Goal: Obtain resource: Obtain resource

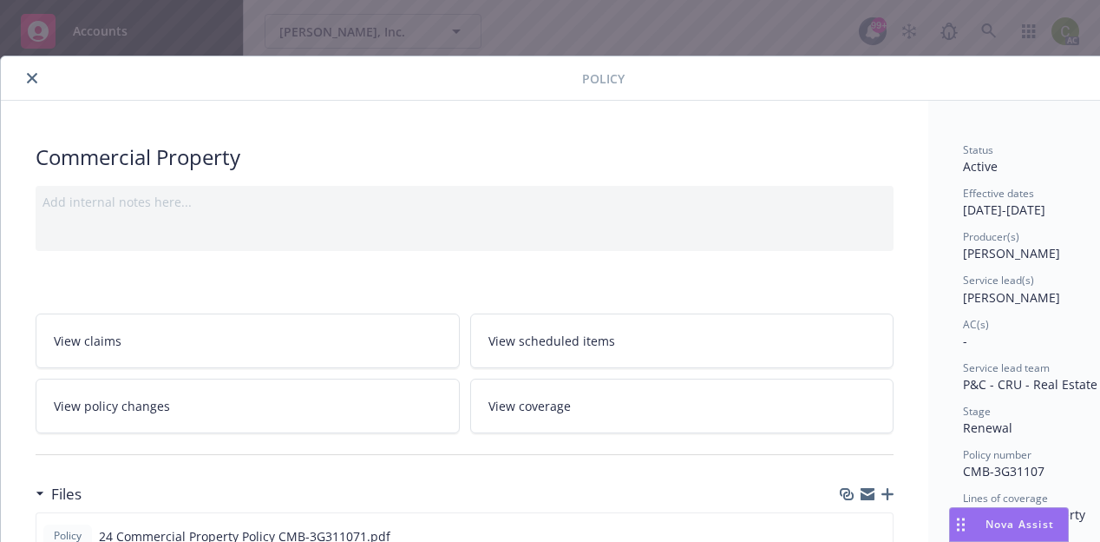
click at [31, 75] on icon "close" at bounding box center [32, 78] width 10 height 10
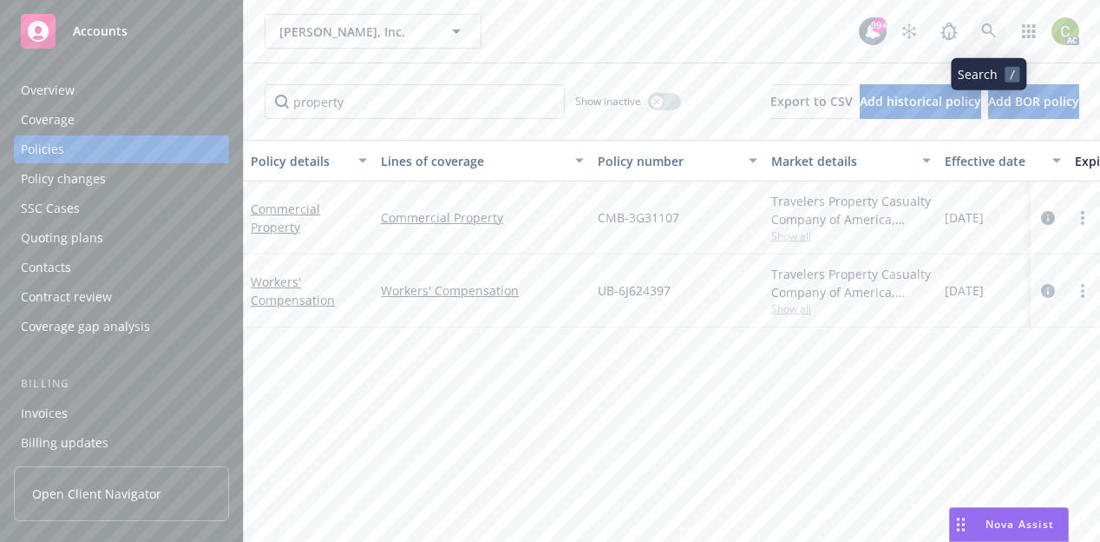
click at [995, 24] on icon at bounding box center [990, 31] width 16 height 16
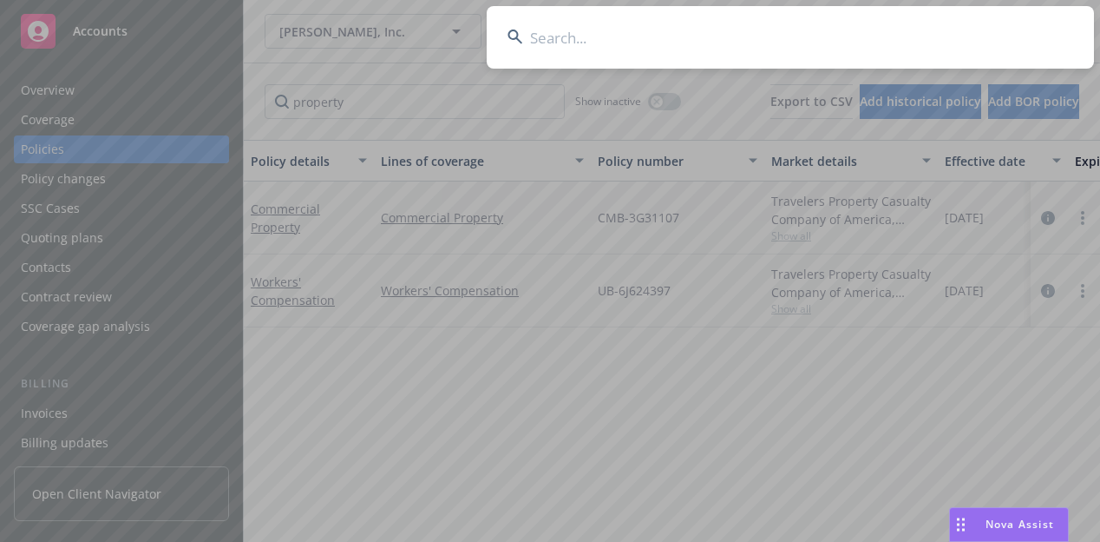
type input "Natomas Labs, Inc."
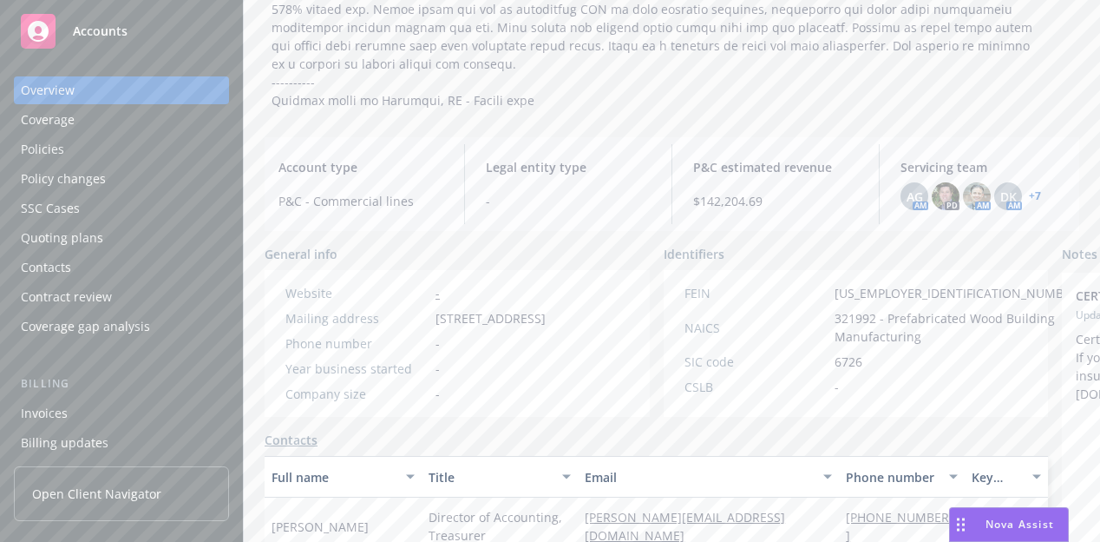
scroll to position [289, 0]
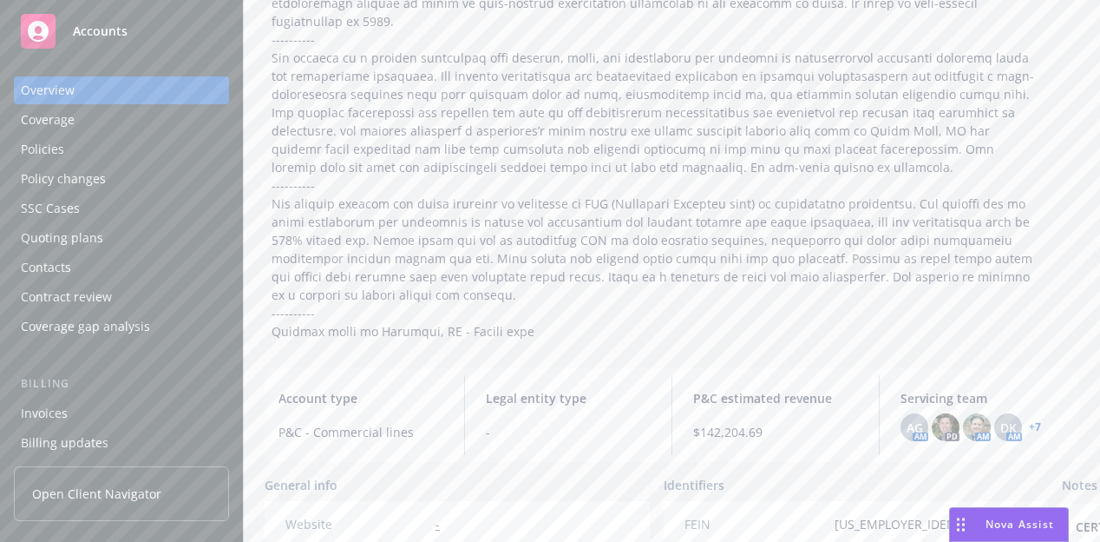
click at [62, 155] on div "Policies" at bounding box center [42, 149] width 43 height 28
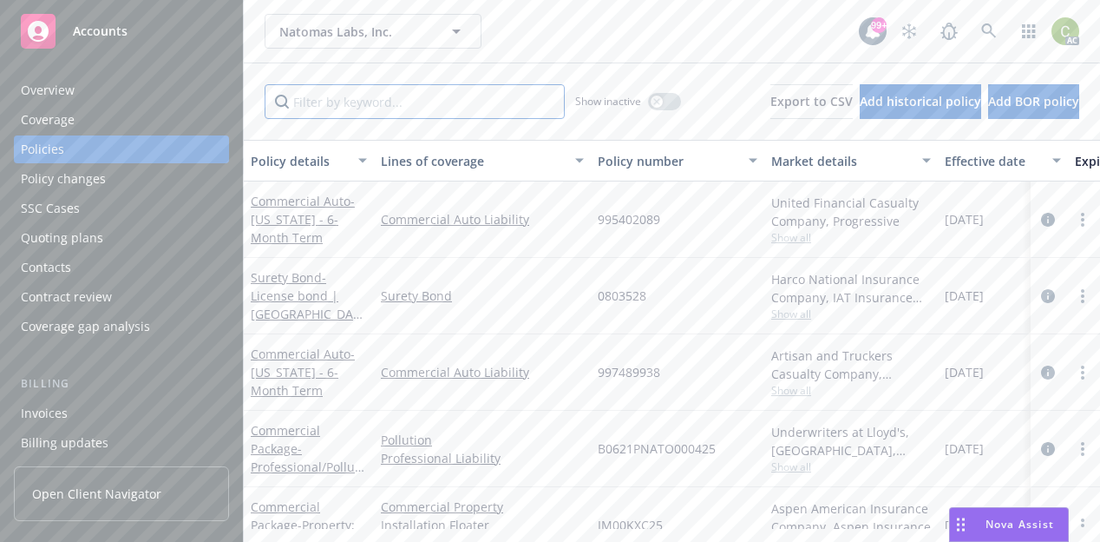
drag, startPoint x: 431, startPoint y: 115, endPoint x: 444, endPoint y: 134, distance: 23.1
click at [431, 115] on input "Filter by keyword..." at bounding box center [415, 101] width 300 height 35
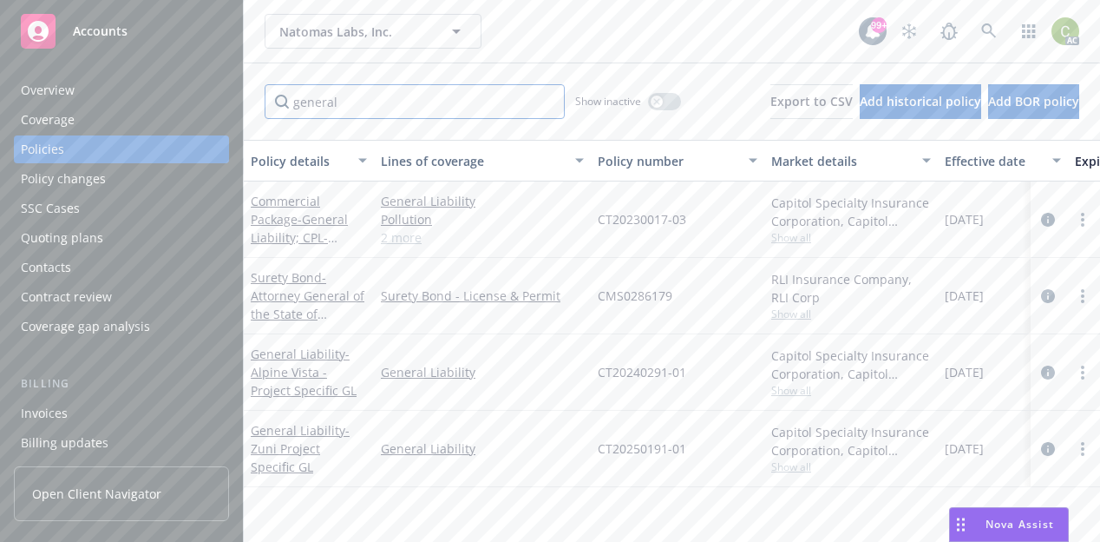
type input "general"
click at [311, 451] on span "- Zuni Project Specific GL" at bounding box center [300, 448] width 99 height 53
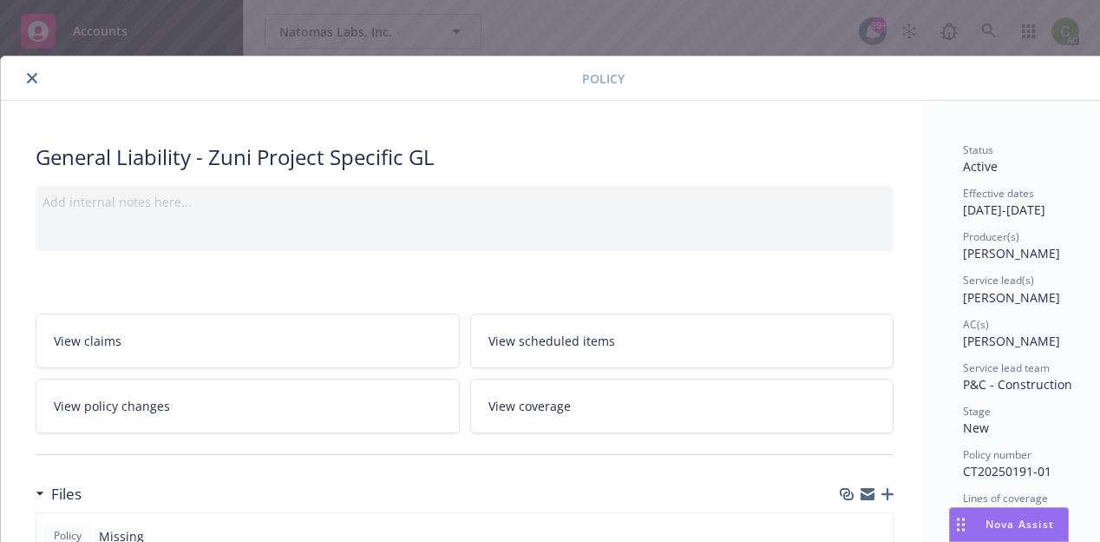
click at [26, 79] on button "close" at bounding box center [32, 78] width 21 height 21
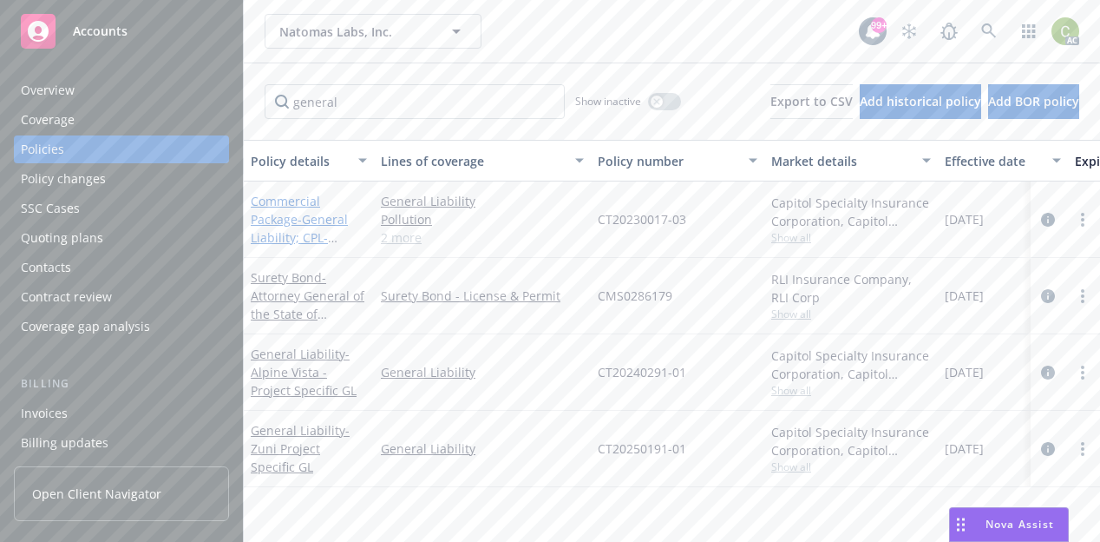
click at [274, 229] on span "- General Liability; CPL-Occurrence $1M/$2M; EL-WA; EBL" at bounding box center [302, 255] width 102 height 89
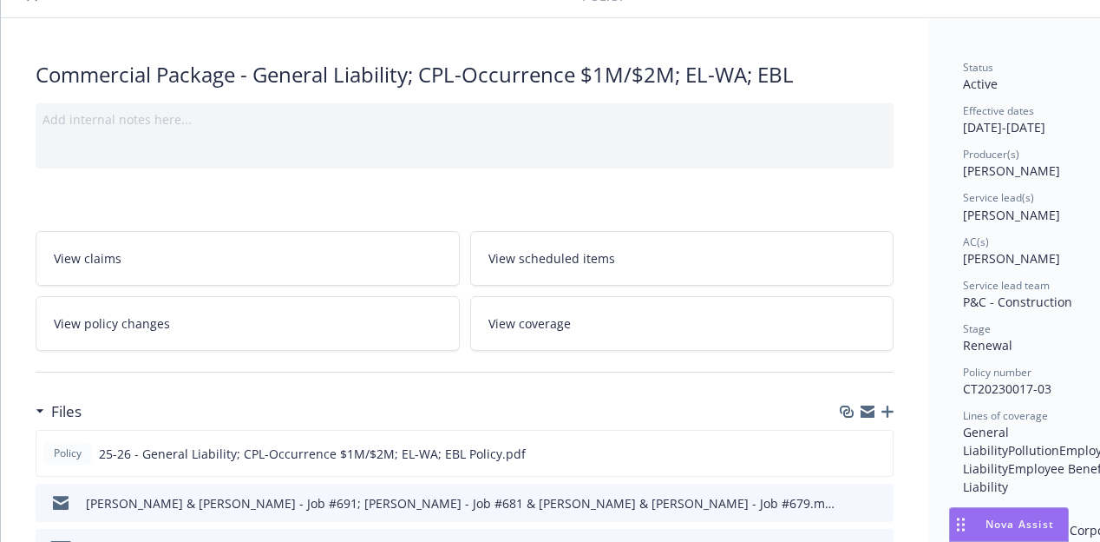
scroll to position [174, 0]
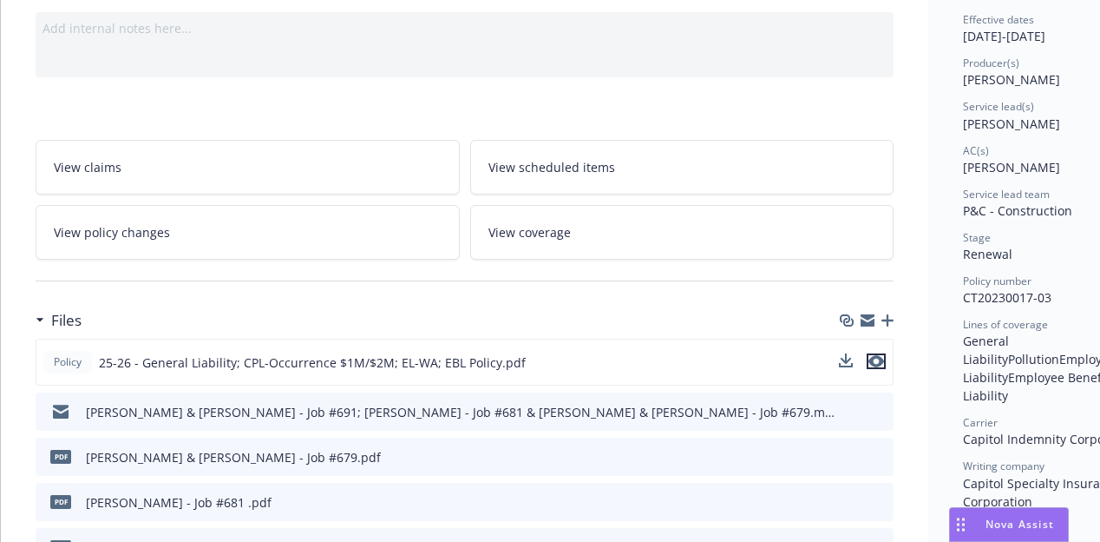
click at [875, 358] on icon "preview file" at bounding box center [877, 361] width 16 height 12
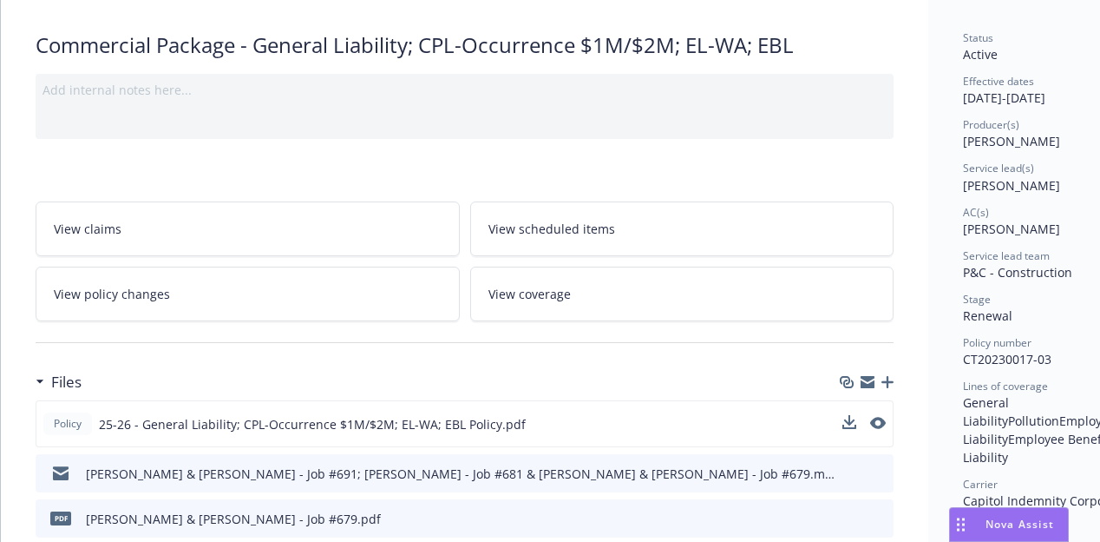
scroll to position [0, 0]
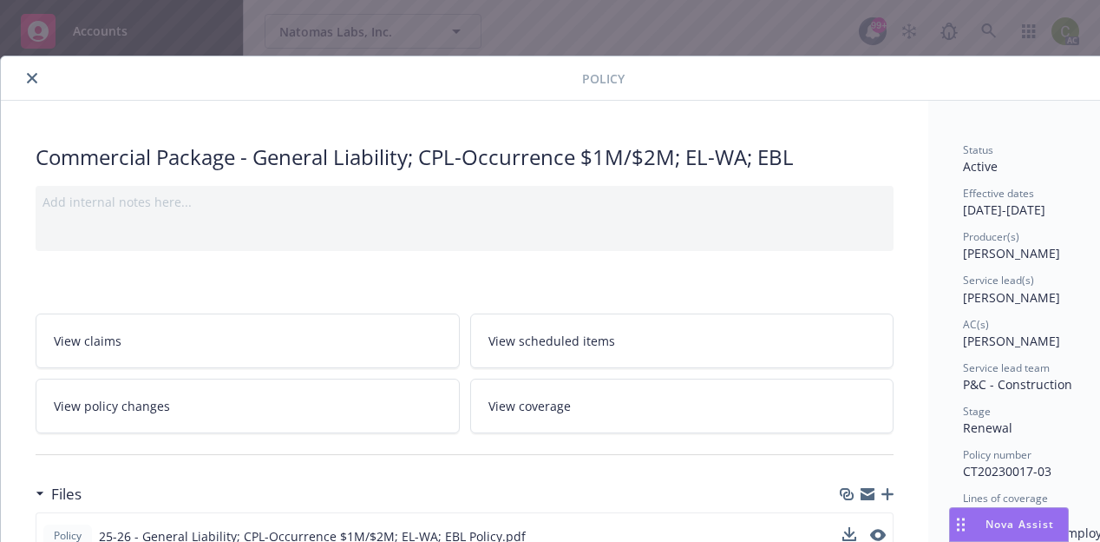
click at [35, 79] on icon "close" at bounding box center [32, 78] width 10 height 10
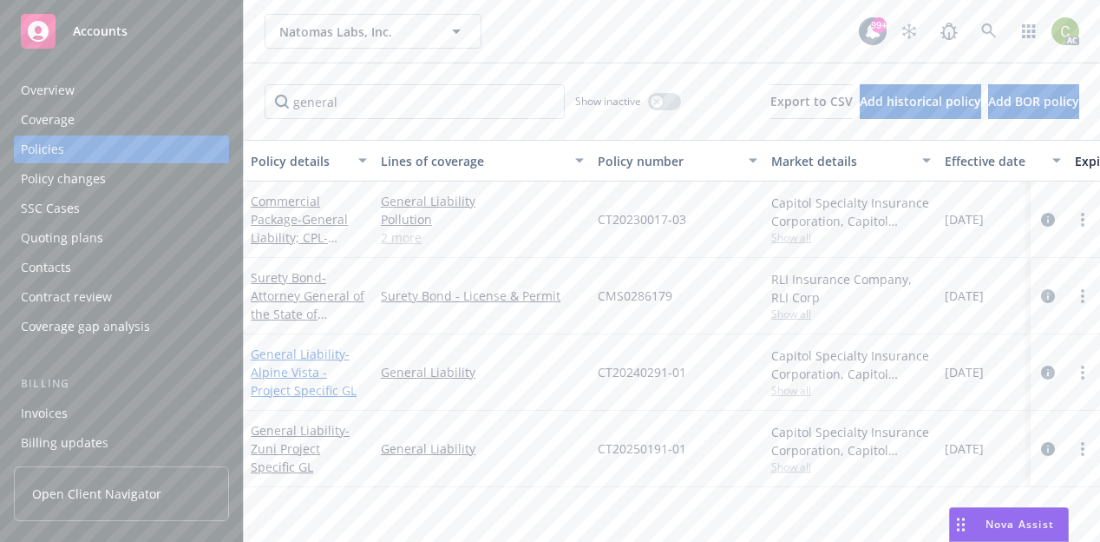
click at [292, 371] on span "- Alpine Vista - Project Specific GL" at bounding box center [304, 371] width 106 height 53
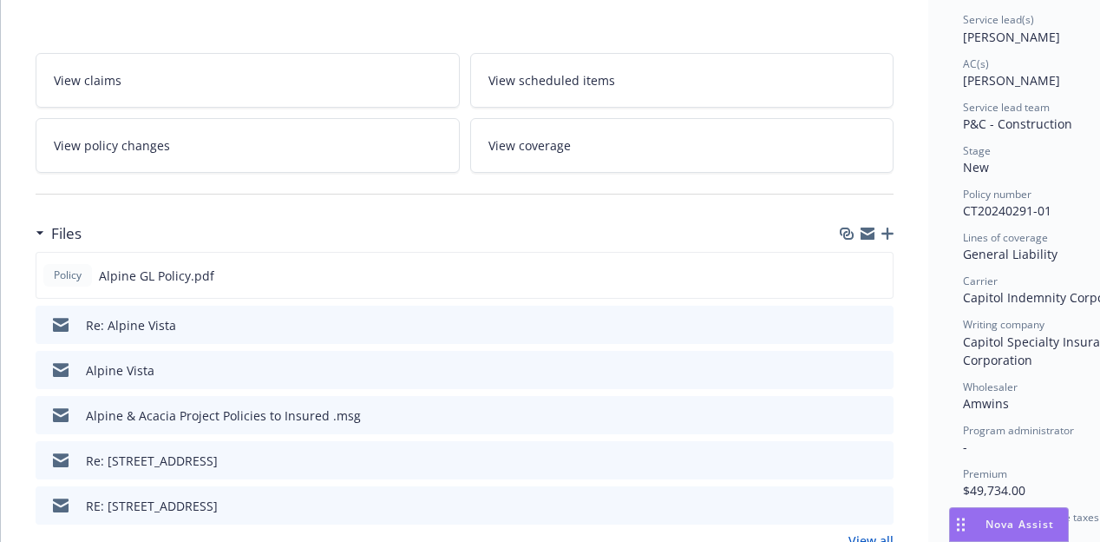
scroll to position [347, 0]
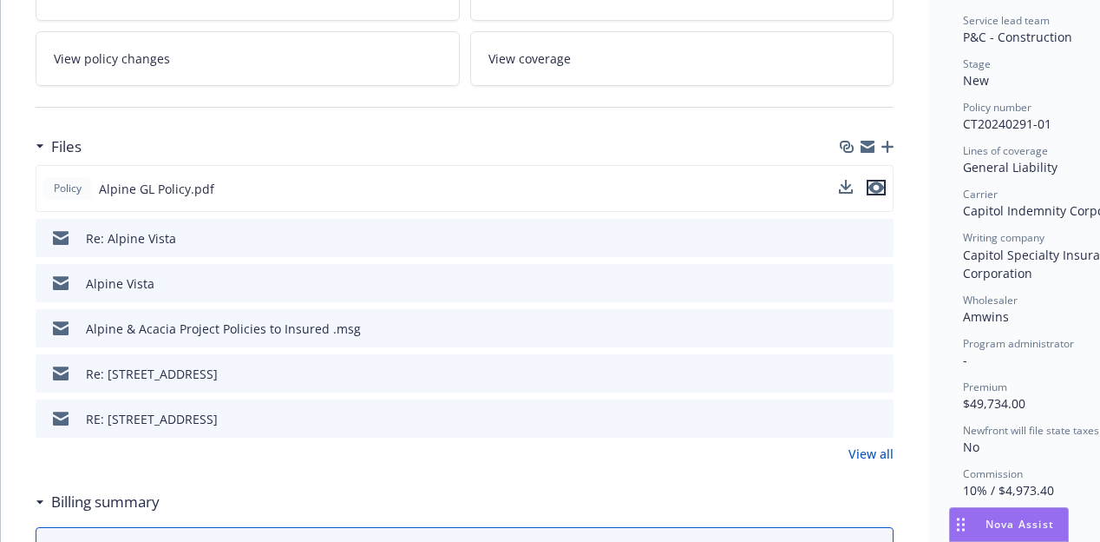
click at [877, 186] on icon "preview file" at bounding box center [877, 187] width 16 height 12
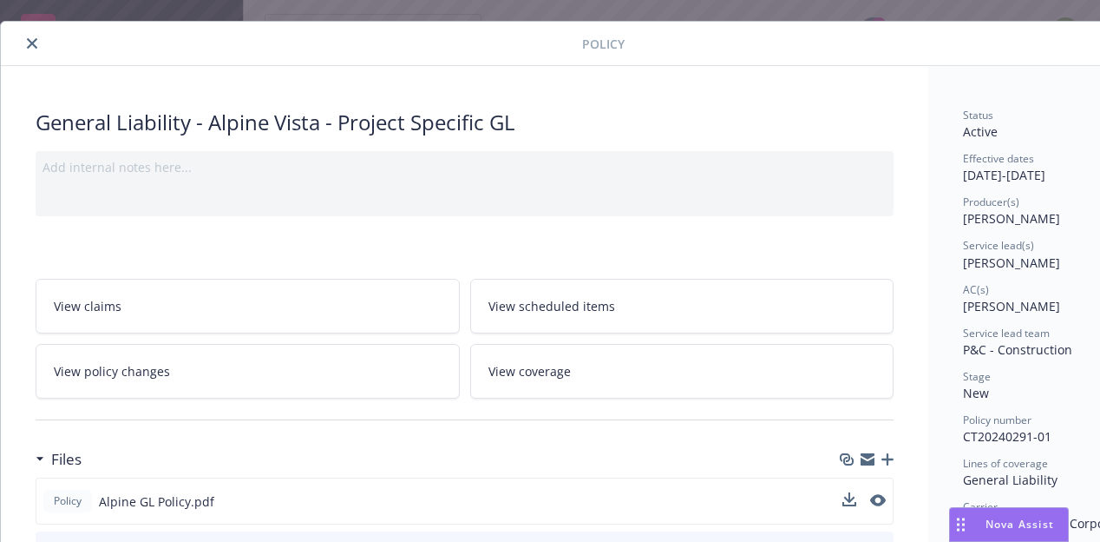
scroll to position [0, 0]
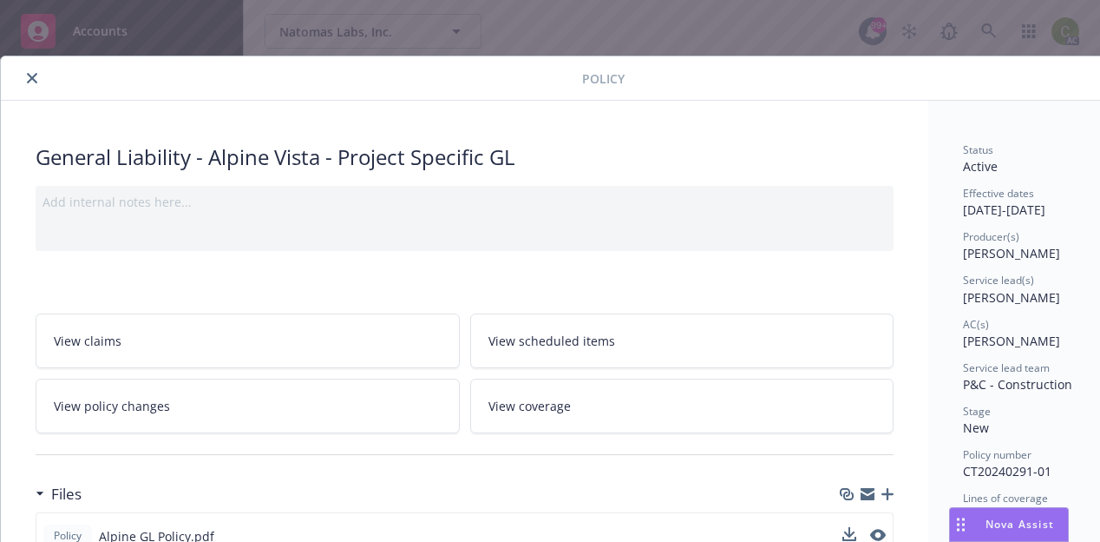
click at [26, 73] on button "close" at bounding box center [32, 78] width 21 height 21
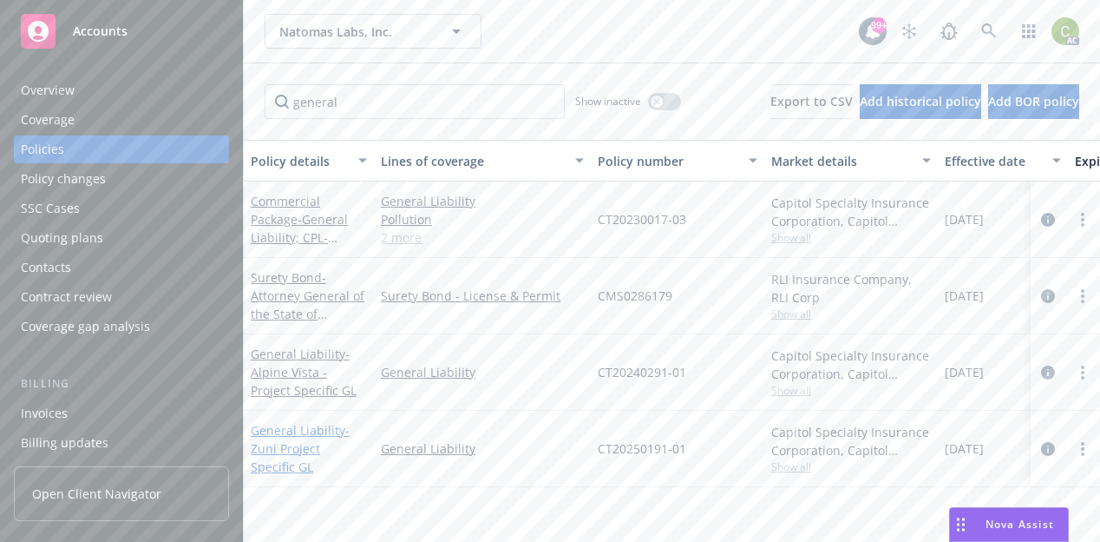
click at [279, 449] on span "- Zuni Project Specific GL" at bounding box center [300, 448] width 99 height 53
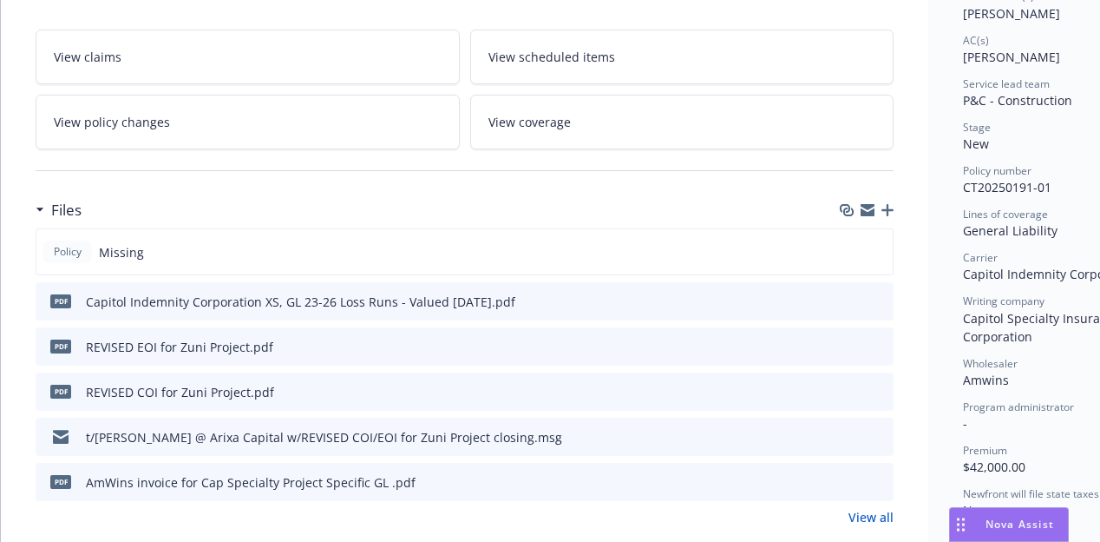
scroll to position [312, 0]
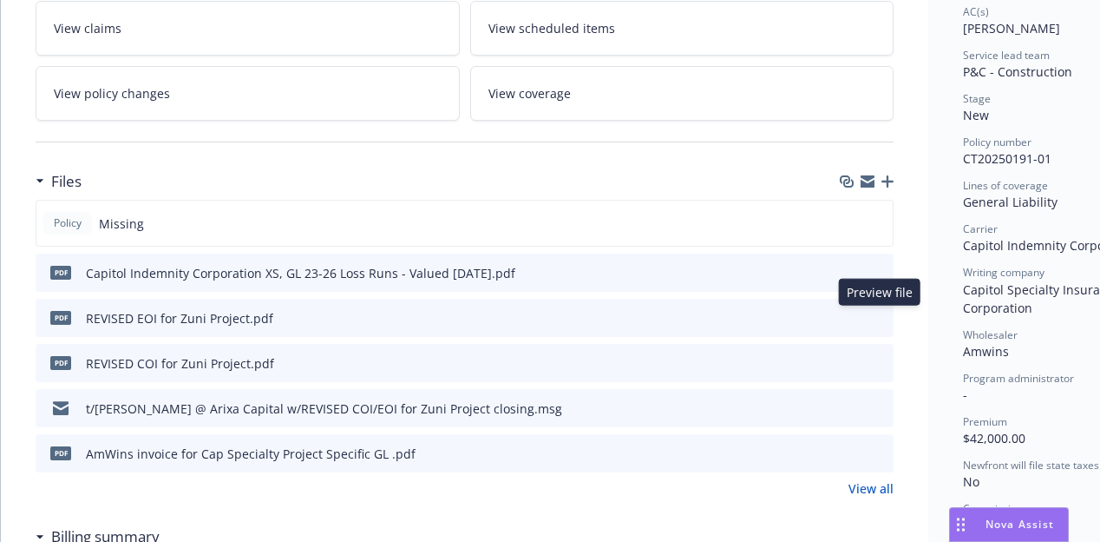
click at [879, 315] on icon "preview file" at bounding box center [878, 317] width 16 height 12
click at [880, 410] on icon "preview file" at bounding box center [878, 407] width 16 height 12
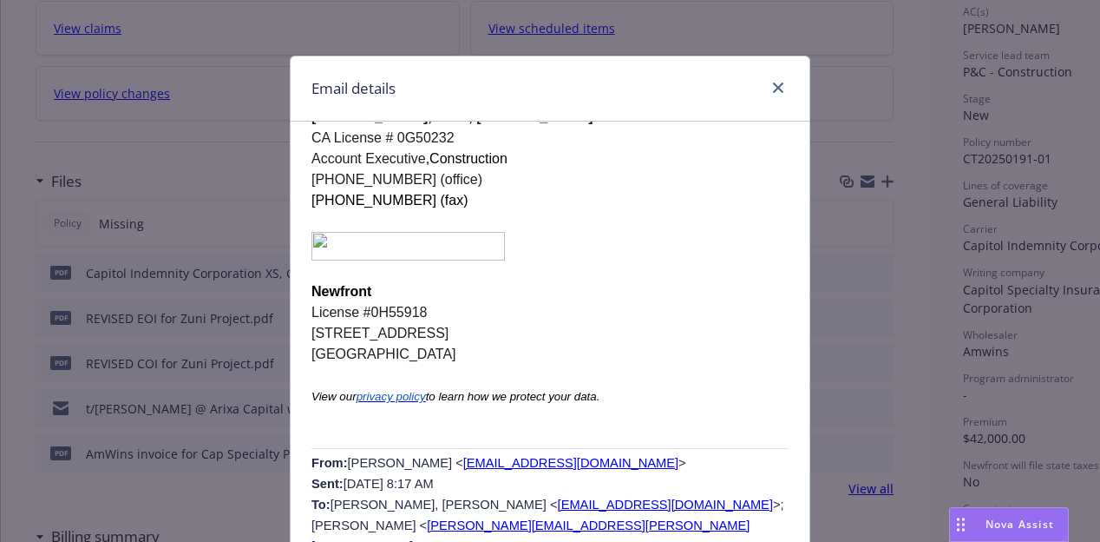
scroll to position [2256, 0]
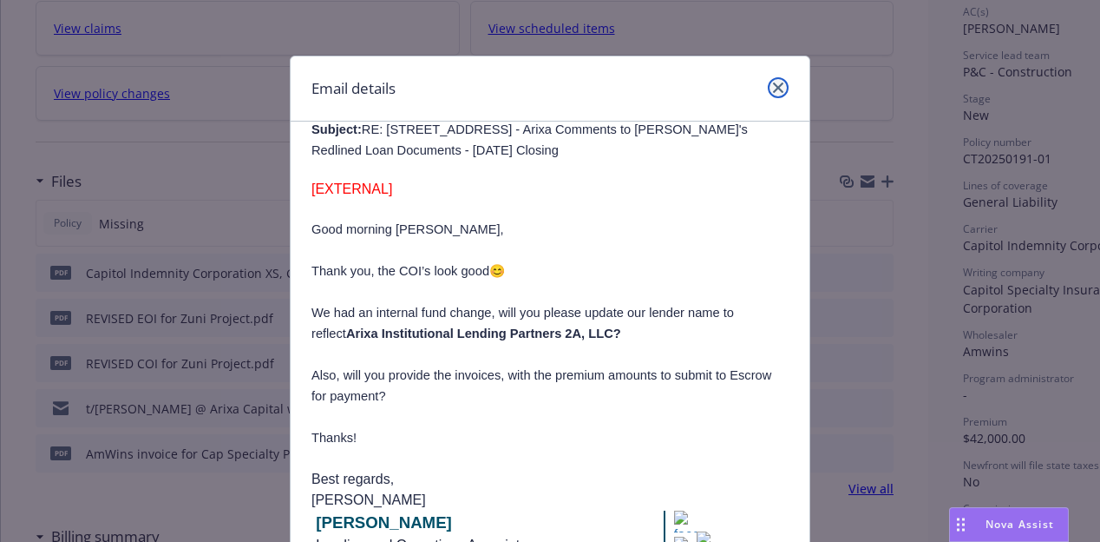
click at [773, 83] on icon "close" at bounding box center [778, 87] width 10 height 10
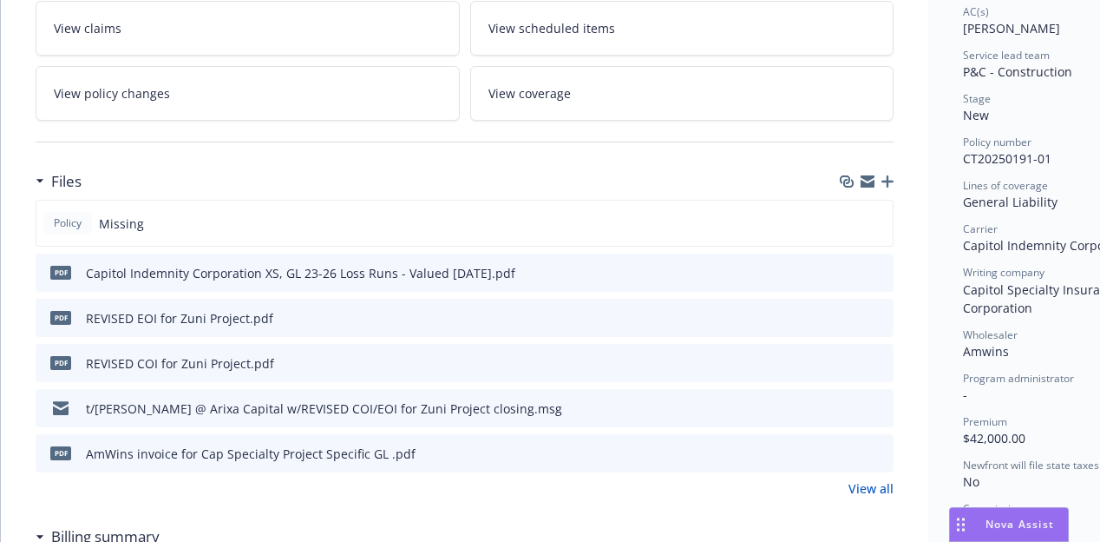
click at [879, 449] on icon "preview file" at bounding box center [878, 452] width 16 height 12
click at [864, 489] on link "View all" at bounding box center [871, 488] width 45 height 18
